Goal: Information Seeking & Learning: Compare options

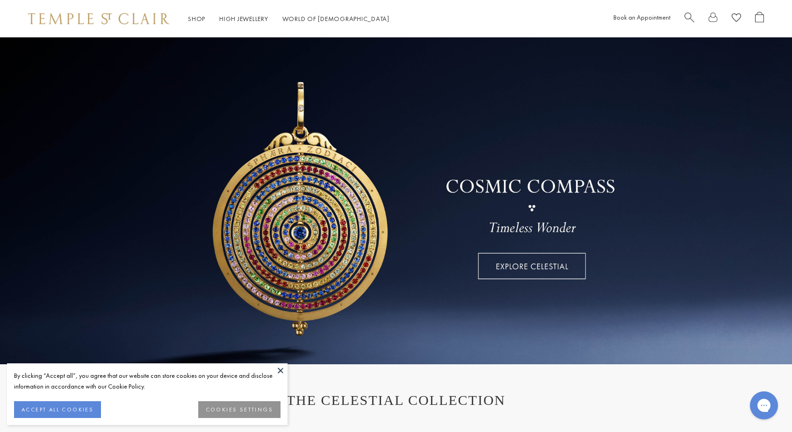
click at [687, 16] on span "Search" at bounding box center [689, 17] width 10 height 10
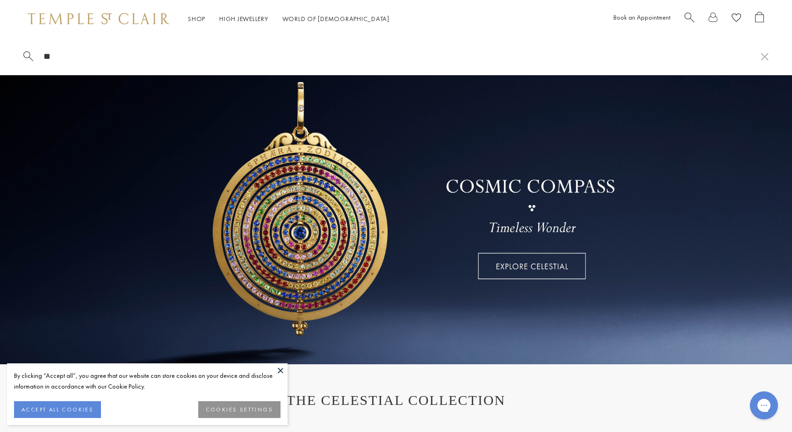
type input "*"
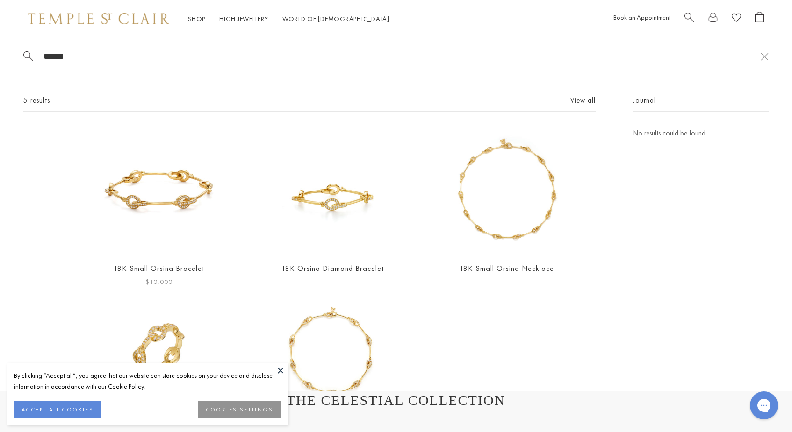
type input "******"
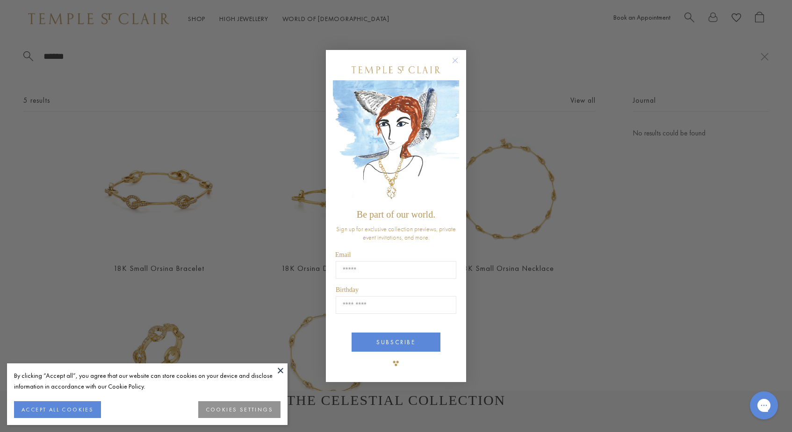
click at [453, 62] on circle "Close dialog" at bounding box center [455, 60] width 11 height 11
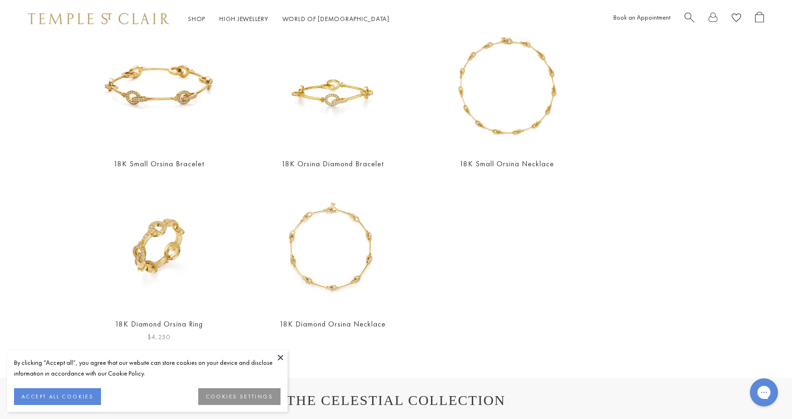
scroll to position [92, 0]
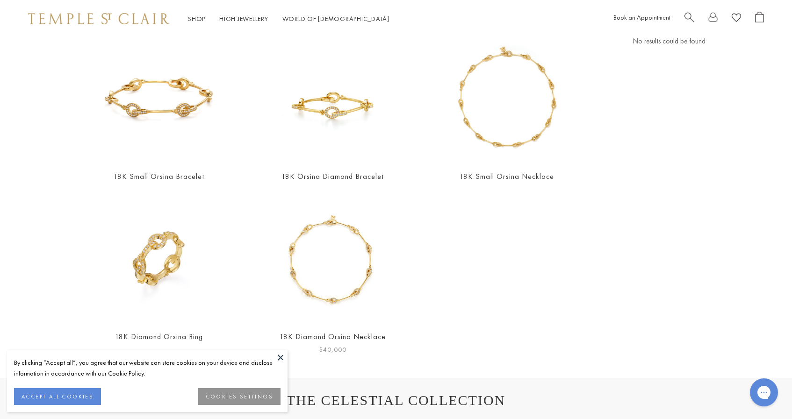
click at [315, 267] on img at bounding box center [332, 258] width 127 height 127
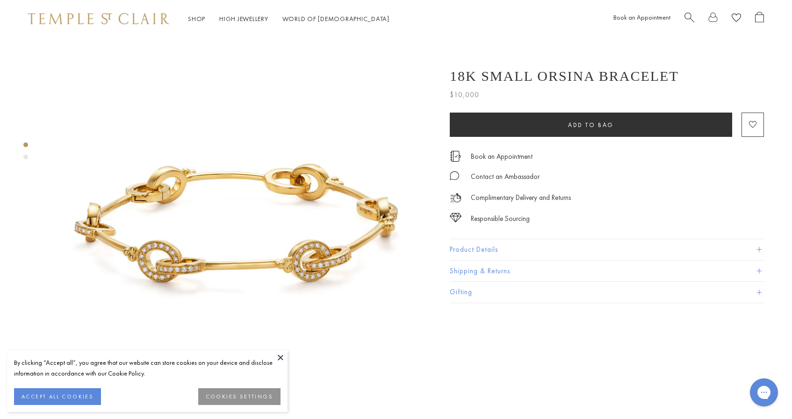
click at [476, 250] on button "Product Details" at bounding box center [607, 249] width 314 height 21
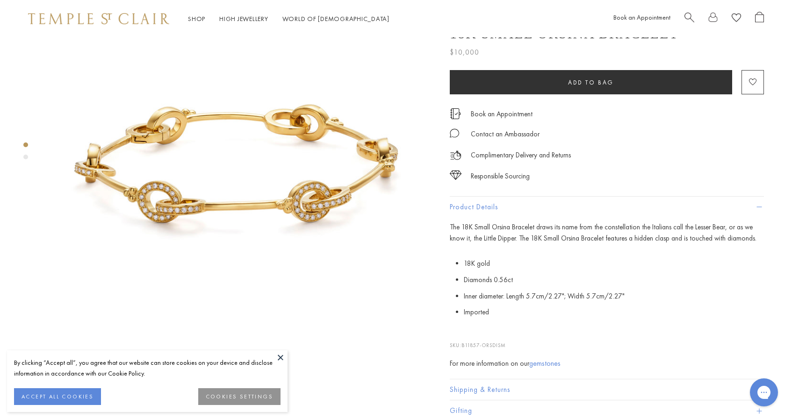
scroll to position [73, 0]
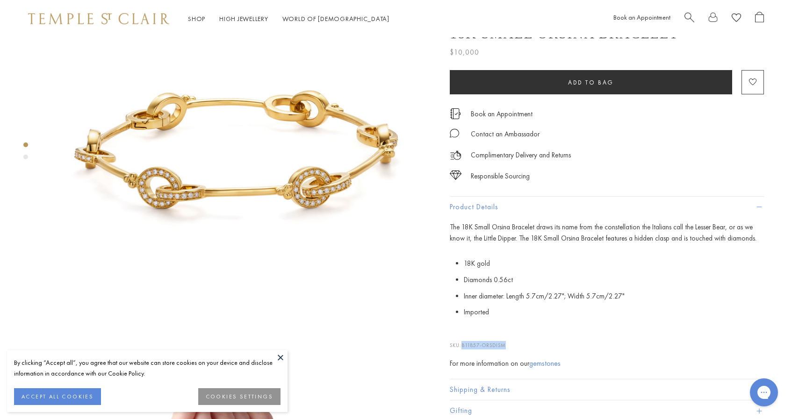
drag, startPoint x: 509, startPoint y: 341, endPoint x: 461, endPoint y: 341, distance: 47.7
click at [461, 341] on p "SKU: B11857-ORSDISM" at bounding box center [607, 341] width 314 height 18
click at [468, 344] on span "B11857-ORSDISM" at bounding box center [483, 345] width 44 height 7
drag, startPoint x: 462, startPoint y: 345, endPoint x: 517, endPoint y: 347, distance: 54.7
click at [517, 347] on p "SKU: B11857-ORSDISM" at bounding box center [607, 341] width 314 height 18
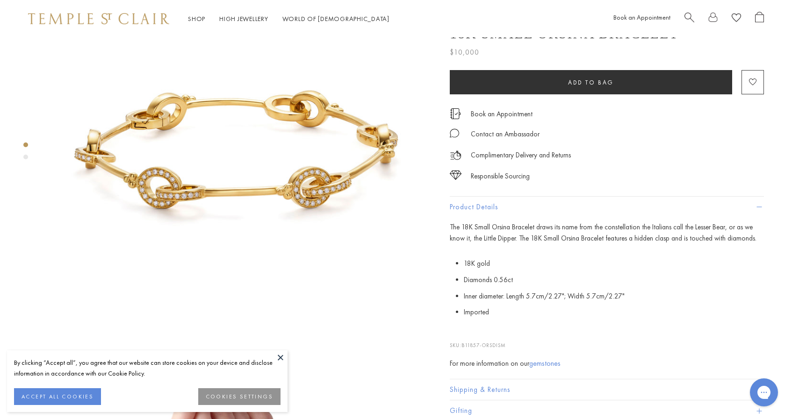
click at [482, 342] on span "B11857-ORSDISM" at bounding box center [483, 345] width 44 height 7
drag, startPoint x: 464, startPoint y: 344, endPoint x: 510, endPoint y: 343, distance: 45.8
click at [510, 343] on p "SKU: B11857-ORSDISM" at bounding box center [607, 341] width 314 height 18
copy p "B11857-ORSDISM"
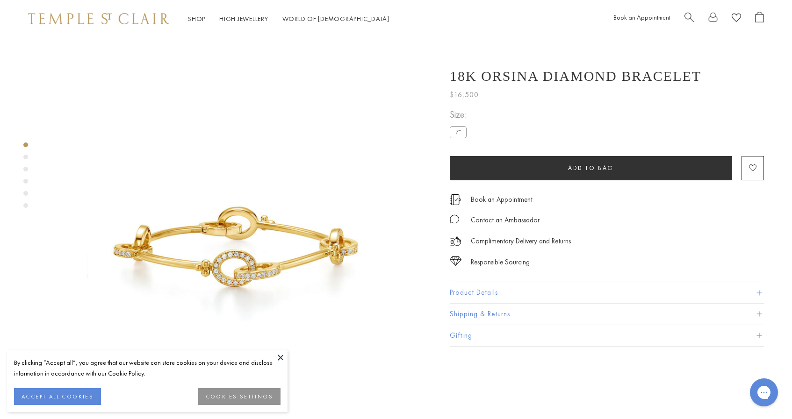
click at [456, 297] on button "Product Details" at bounding box center [607, 292] width 314 height 21
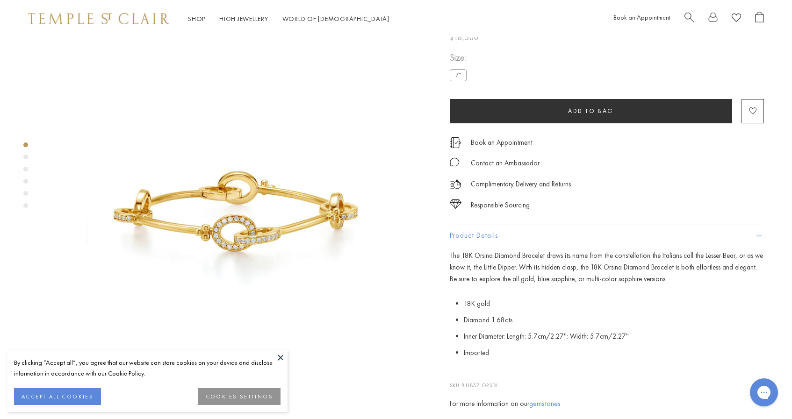
scroll to position [39, 0]
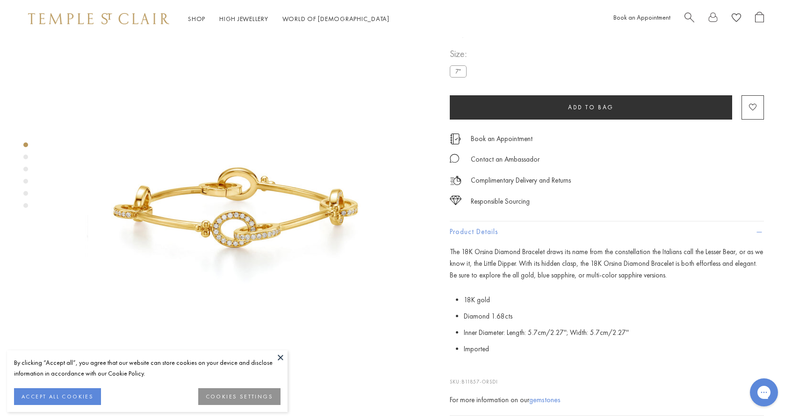
drag, startPoint x: 501, startPoint y: 378, endPoint x: 463, endPoint y: 378, distance: 37.9
click at [463, 378] on p "SKU: B11857-ORSDI" at bounding box center [607, 377] width 314 height 18
copy p "B11857-ORSDI"
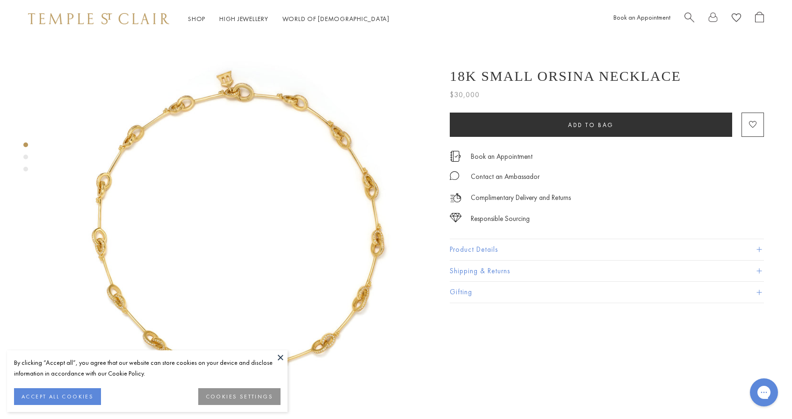
click at [514, 242] on button "Product Details" at bounding box center [607, 249] width 314 height 21
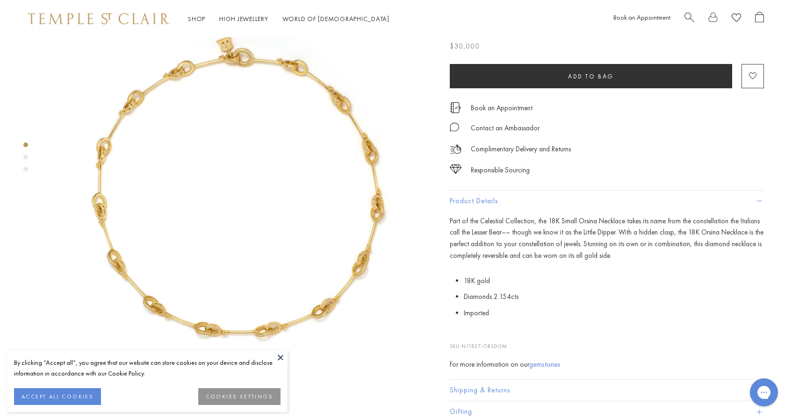
scroll to position [59, 0]
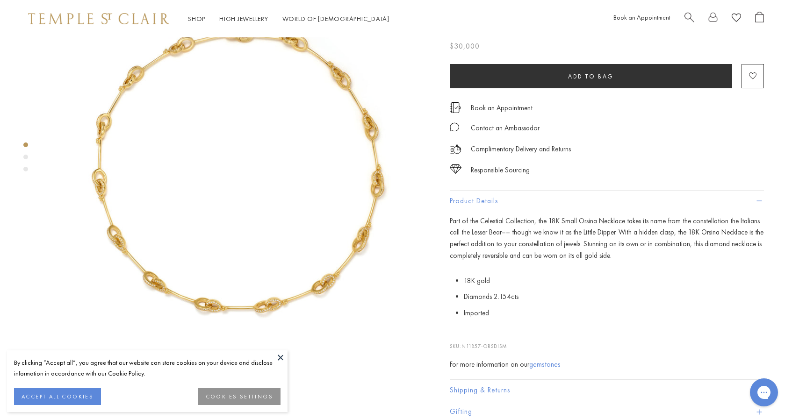
drag, startPoint x: 511, startPoint y: 343, endPoint x: 464, endPoint y: 345, distance: 47.3
click at [464, 345] on p "SKU: N11857-ORSDISM" at bounding box center [607, 342] width 314 height 18
copy p "N11857-ORSDISM"
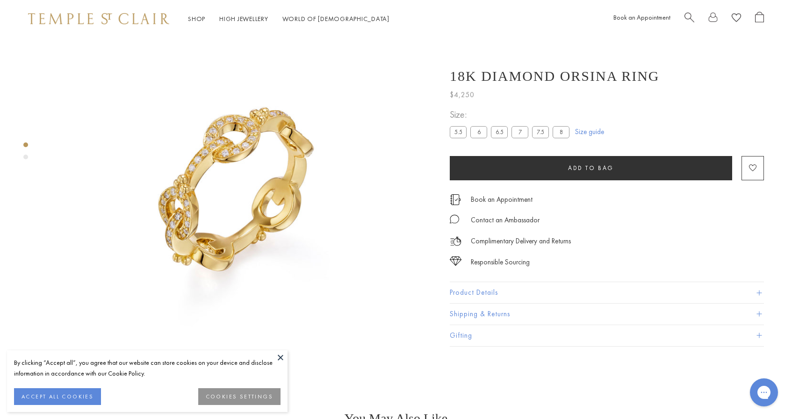
click at [573, 3] on div "Shop Shop Categories Amulets Pendants & Charms Lockets Chains & Leather Cords E…" at bounding box center [396, 18] width 792 height 37
click at [473, 289] on button "Product Details" at bounding box center [607, 292] width 314 height 21
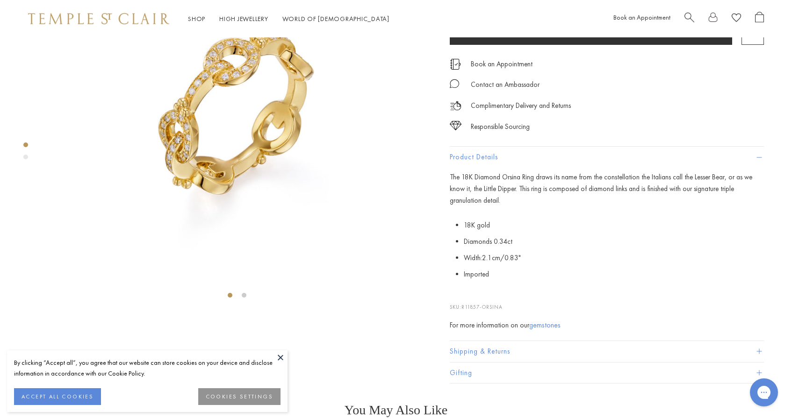
scroll to position [120, 0]
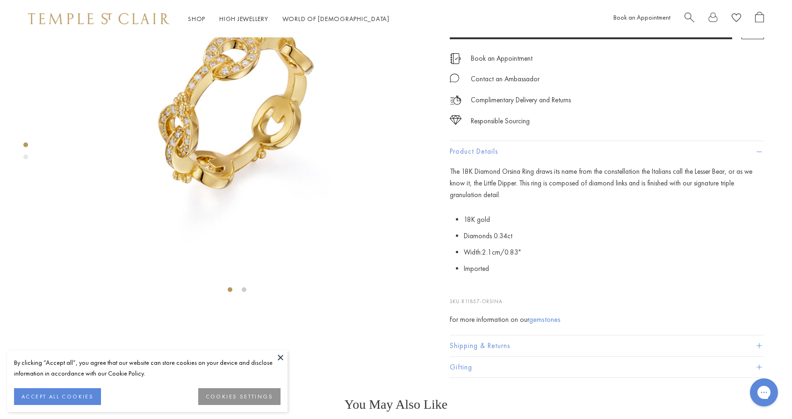
drag, startPoint x: 504, startPoint y: 348, endPoint x: 464, endPoint y: 348, distance: 39.3
click at [464, 305] on span "R11857-ORSINA" at bounding box center [481, 301] width 41 height 7
copy p "R11857-ORSINA"
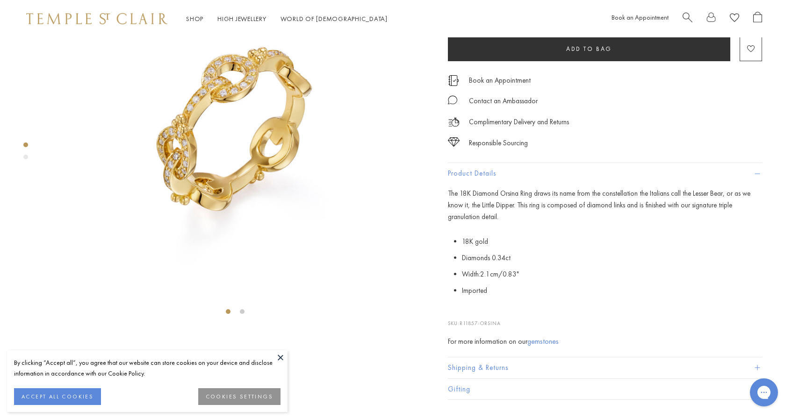
scroll to position [98, 2]
